Goal: Task Accomplishment & Management: Complete application form

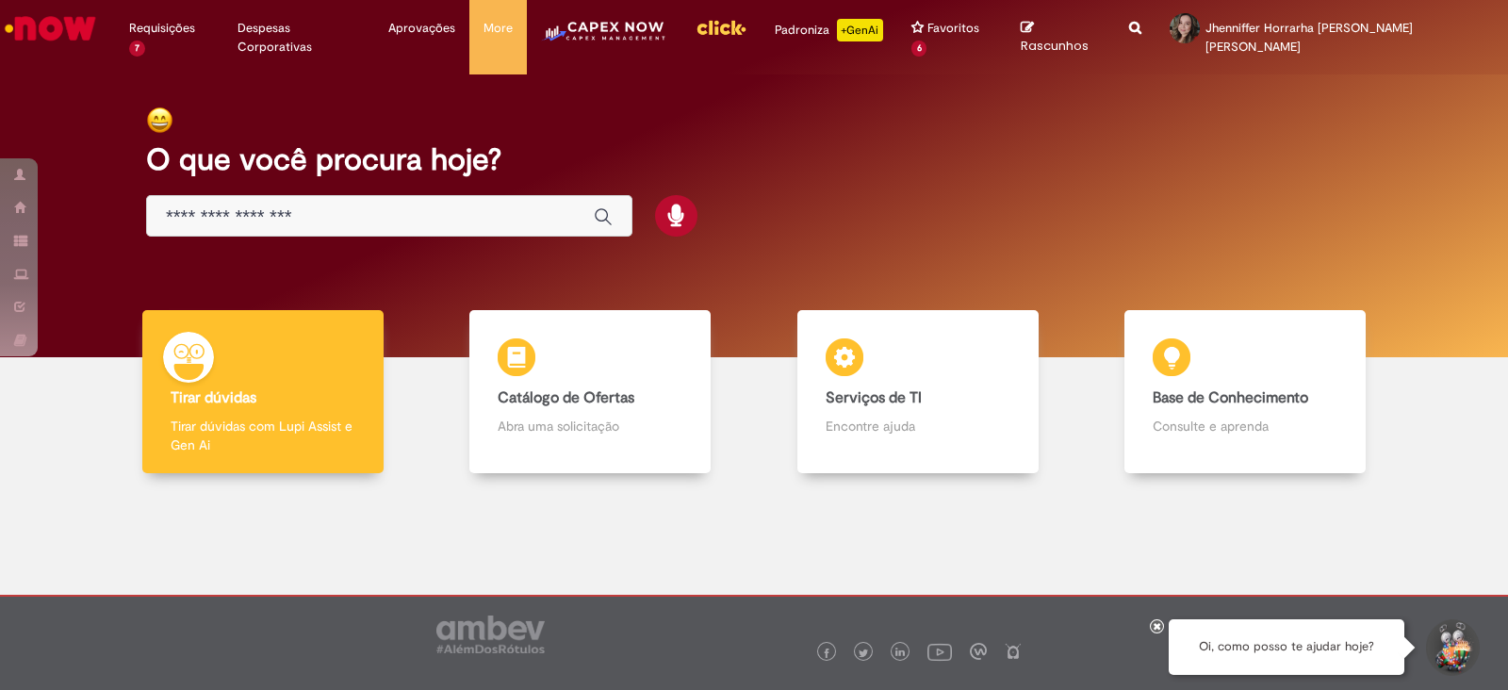
click at [622, 35] on img "Menu Cabeçalho" at bounding box center [603, 38] width 125 height 38
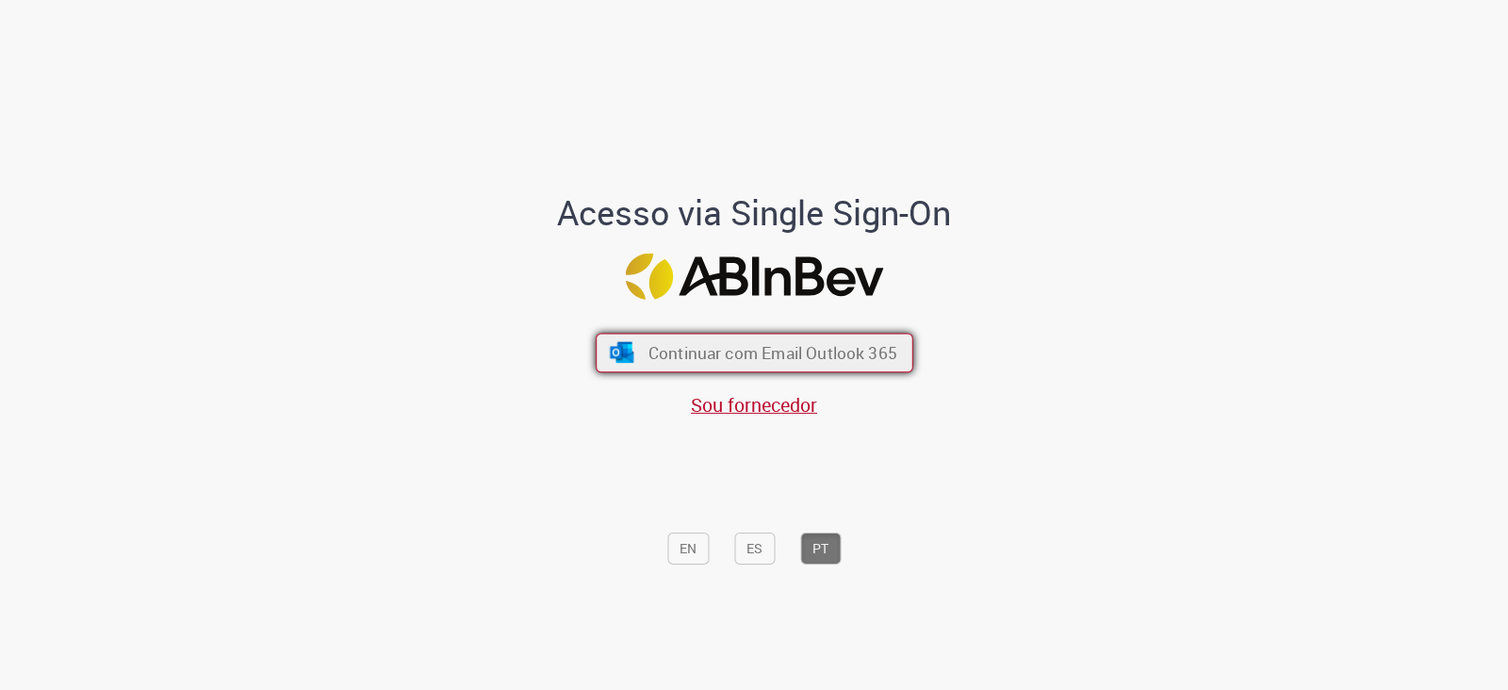
click at [629, 368] on button "Continuar com Email Outlook 365" at bounding box center [755, 354] width 318 height 40
